Goal: Information Seeking & Learning: Learn about a topic

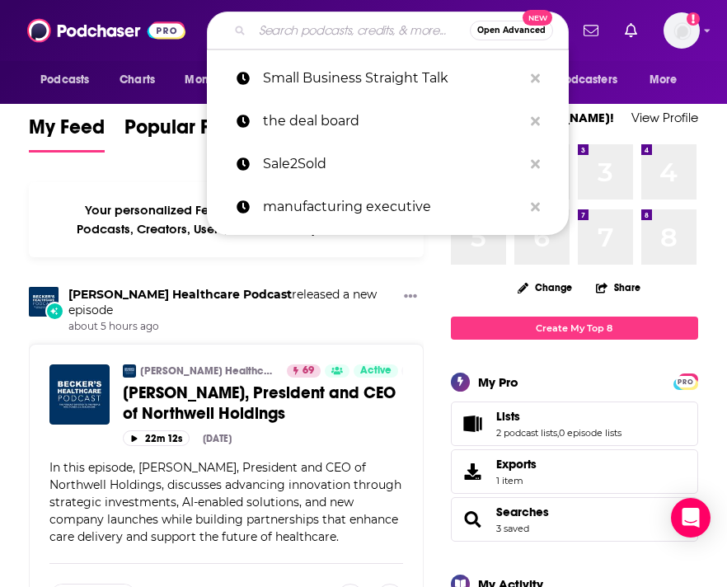
click at [279, 35] on input "Search podcasts, credits, & more..." at bounding box center [361, 30] width 218 height 26
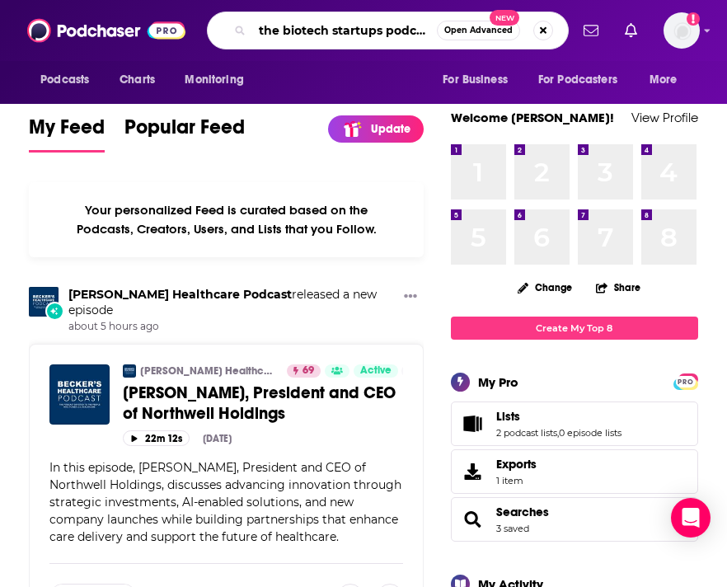
scroll to position [0, 4]
type input "the biotech startups podcast"
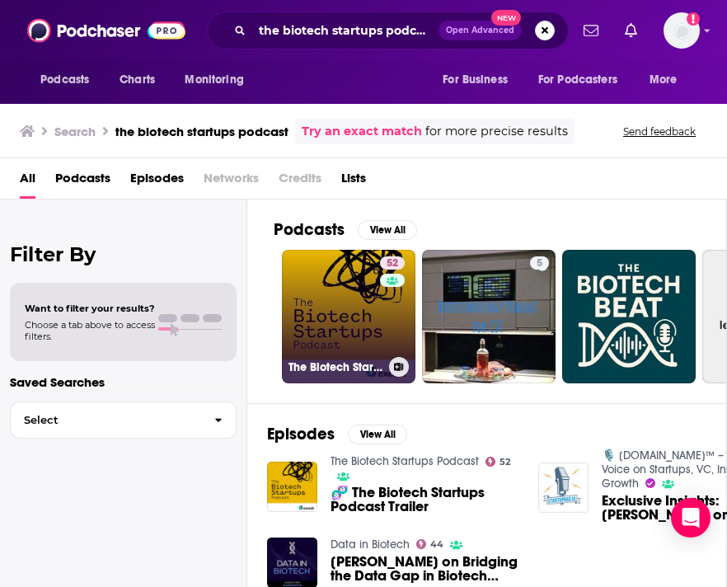
click at [363, 301] on link "52 The Biotech Startups Podcast" at bounding box center [348, 316] width 133 height 133
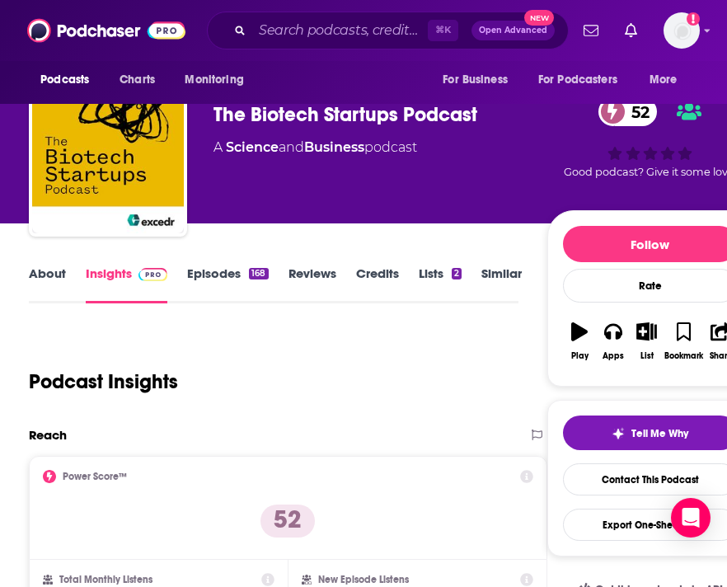
scroll to position [28, 0]
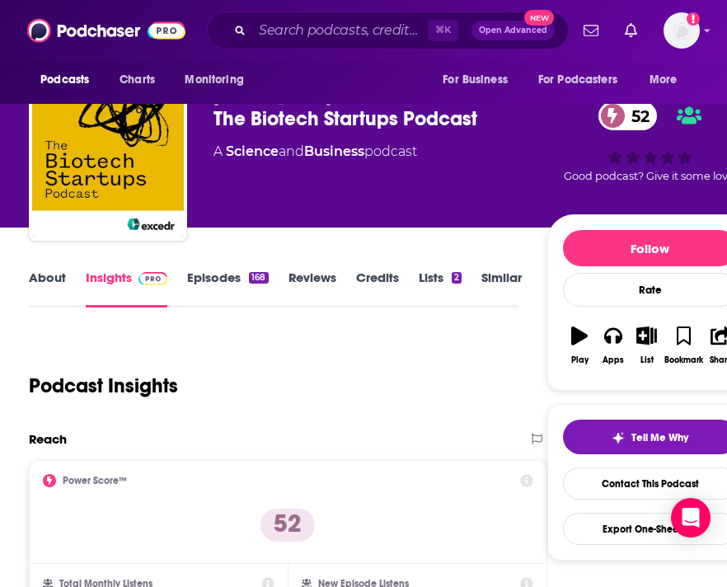
click at [47, 278] on link "About" at bounding box center [47, 288] width 37 height 38
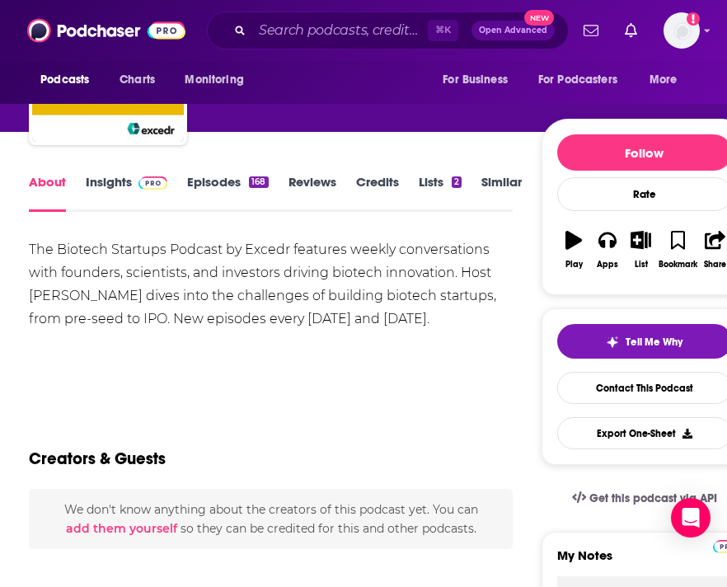
scroll to position [125, 0]
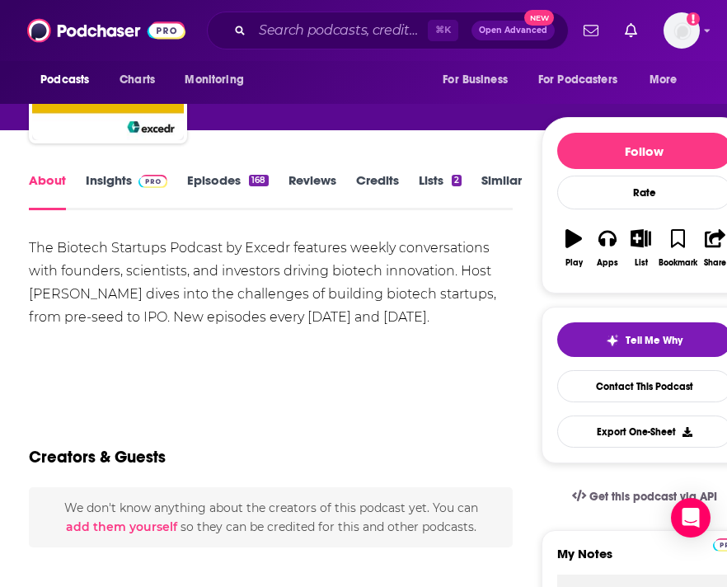
click at [109, 180] on link "Insights" at bounding box center [127, 191] width 82 height 38
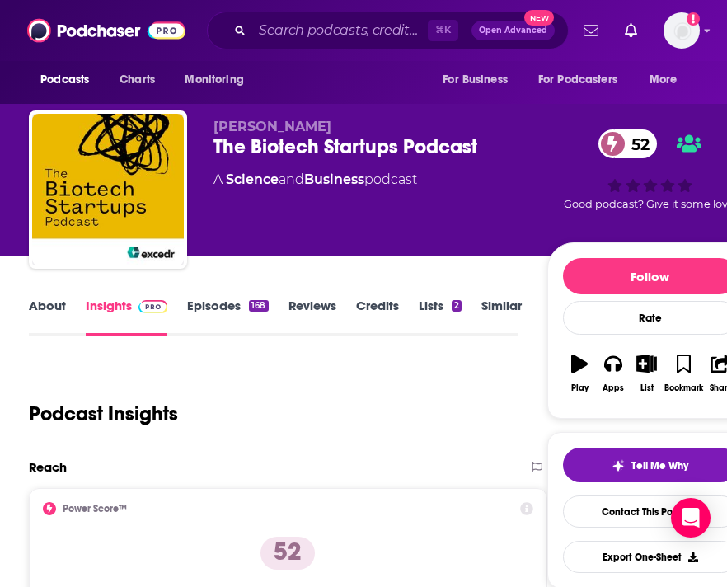
click at [209, 306] on link "Episodes 168" at bounding box center [227, 316] width 81 height 38
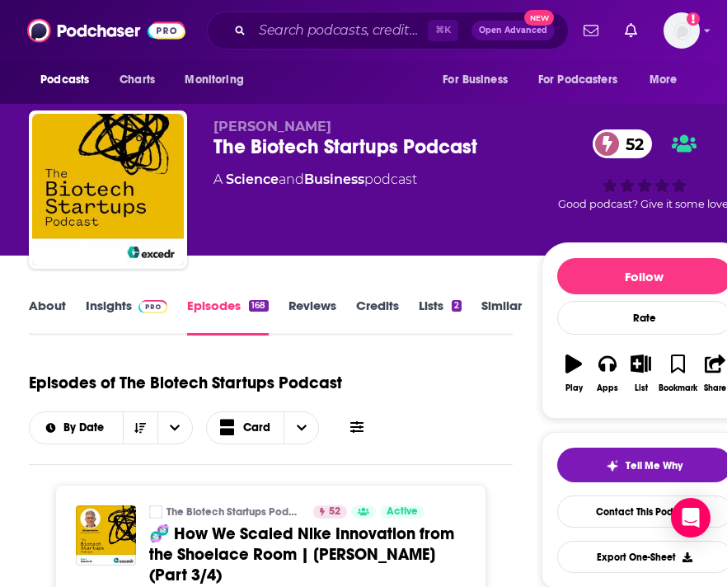
click at [57, 309] on link "About" at bounding box center [47, 316] width 37 height 38
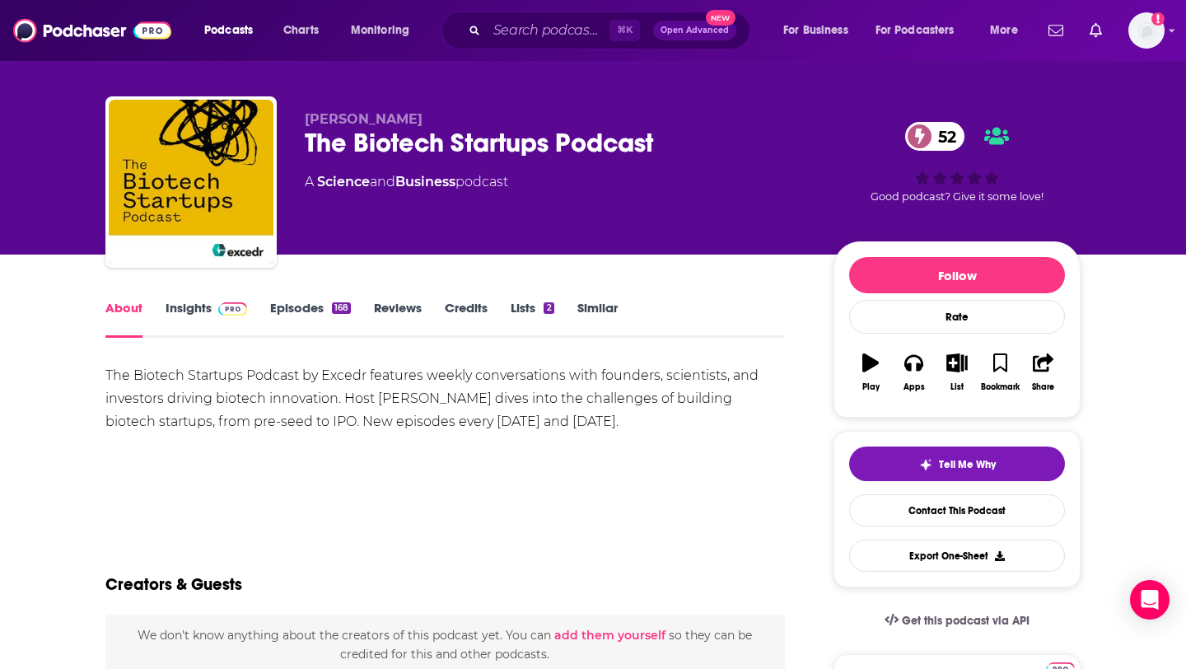
scroll to position [26, 0]
